Goal: Find specific page/section: Find specific page/section

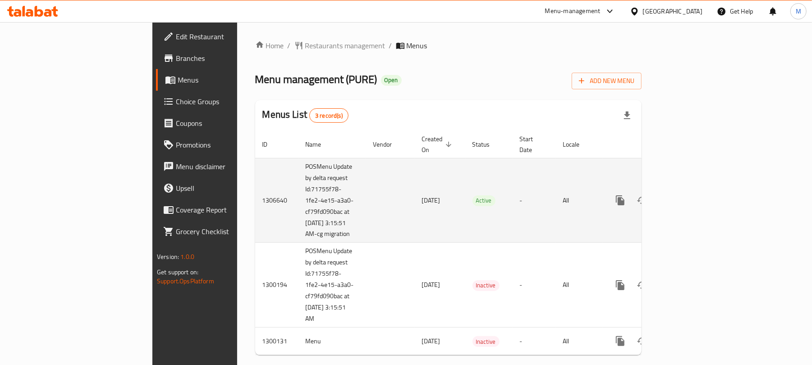
click at [299, 170] on td "POSMenu Update by delta request Id:71755f78-1fe2-4e15-a3a0-cf79fd090bac at [DAT…" at bounding box center [333, 200] width 68 height 85
copy td "delta"
click at [299, 170] on td "POSMenu Update by delta request Id:71755f78-1fe2-4e15-a3a0-cf79fd090bac at [DAT…" at bounding box center [333, 200] width 68 height 85
click at [366, 226] on td "enhanced table" at bounding box center [390, 200] width 49 height 85
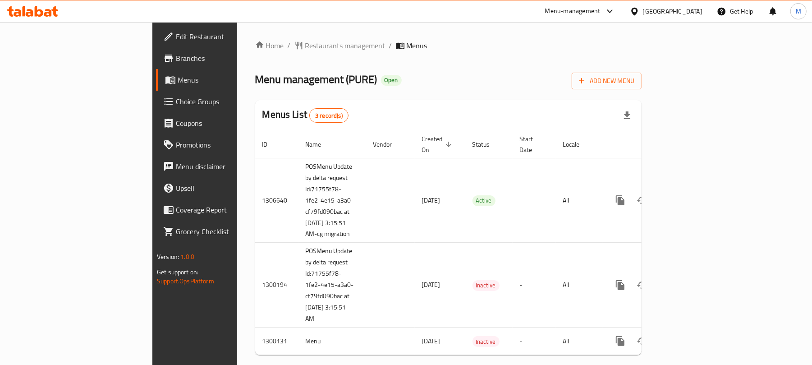
click at [176, 58] on span "Branches" at bounding box center [228, 58] width 105 height 11
